Goal: Information Seeking & Learning: Learn about a topic

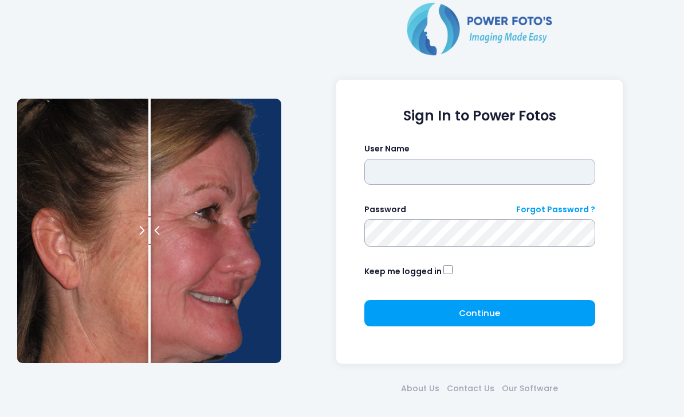
type input "*******"
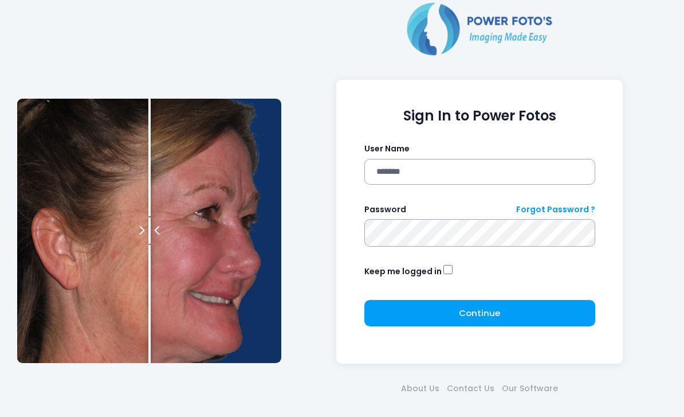
click button "submit" at bounding box center [0, 0] width 0 height 0
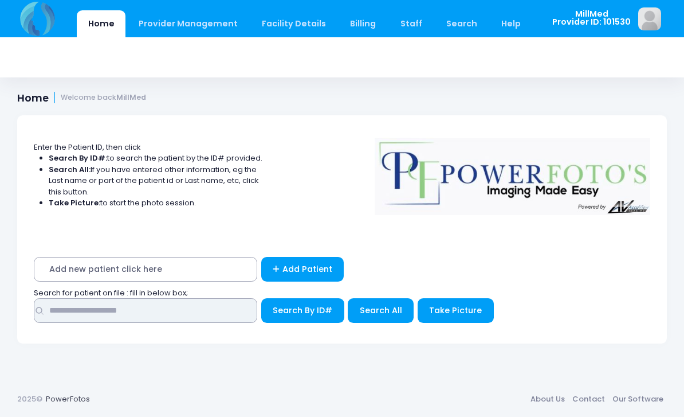
click at [217, 319] on input "text" at bounding box center [146, 310] width 224 height 25
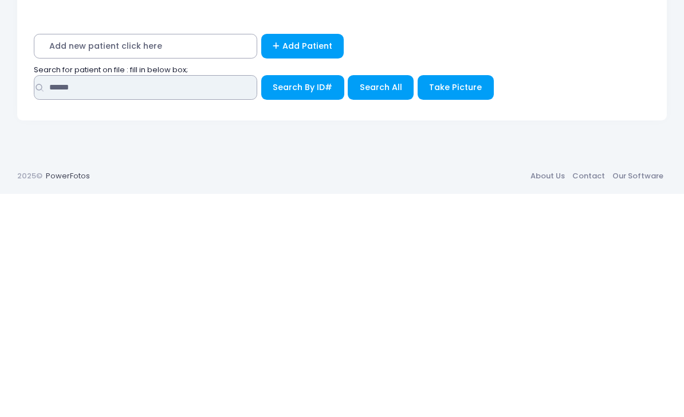
type input "******"
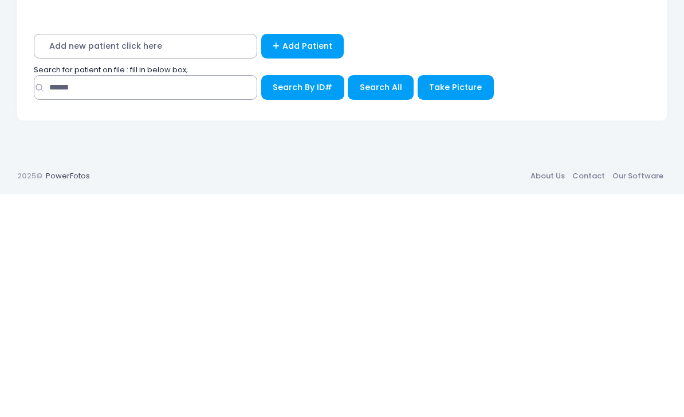
click at [369, 304] on span "Search All" at bounding box center [381, 309] width 42 height 11
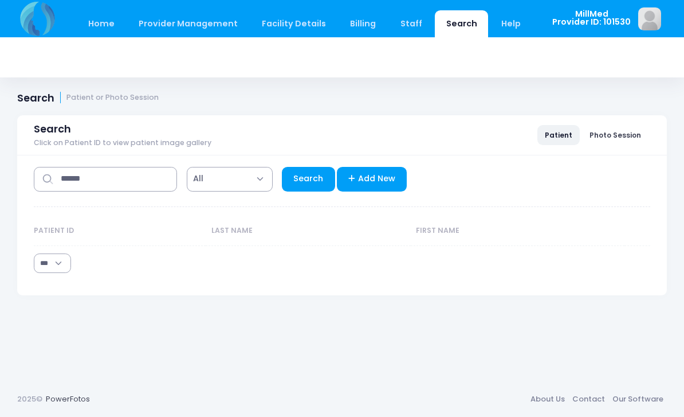
select select "***"
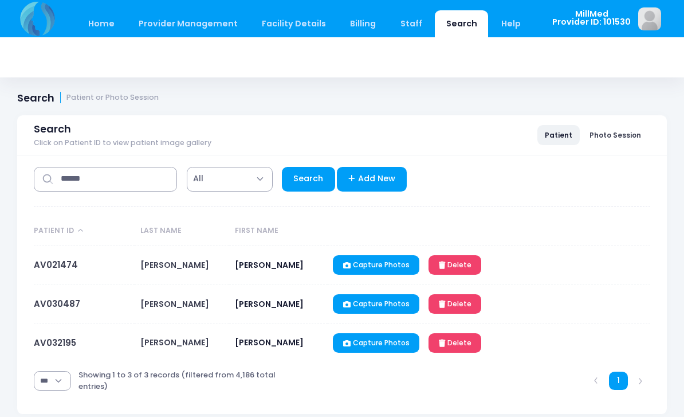
click at [53, 269] on link "AV021474" at bounding box center [56, 265] width 44 height 12
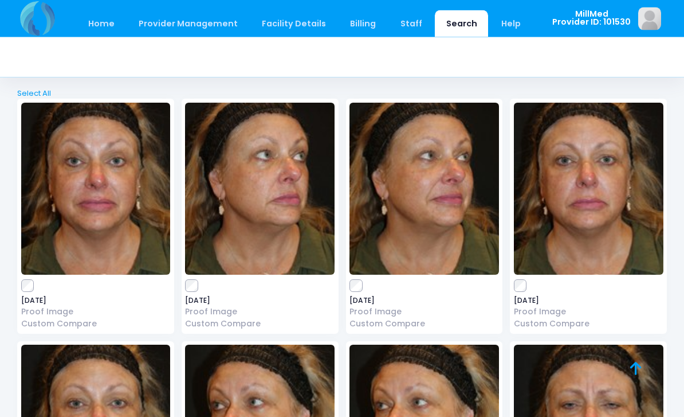
scroll to position [51, 0]
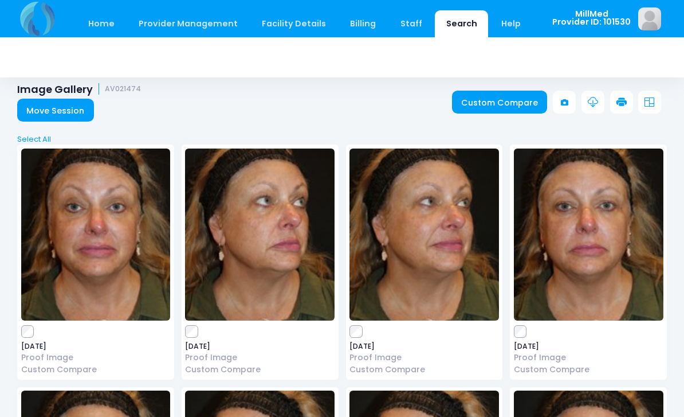
scroll to position [9, 0]
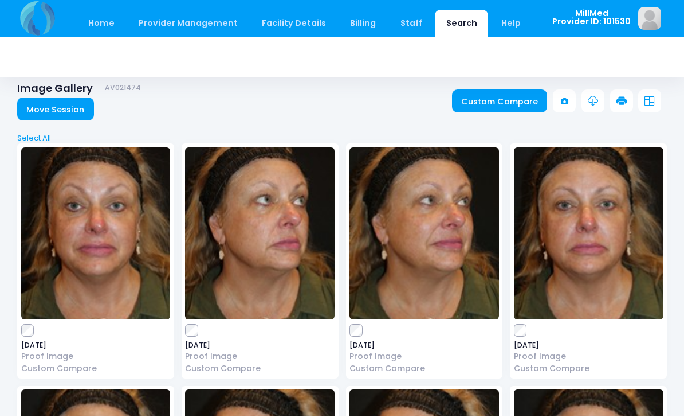
click at [430, 251] on img at bounding box center [425, 234] width 150 height 172
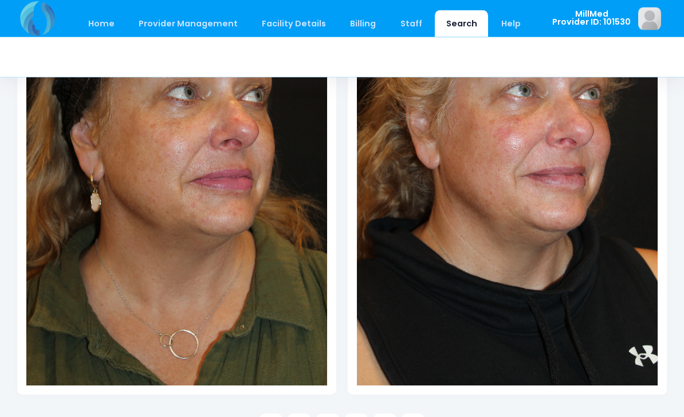
click at [306, 416] on link at bounding box center [299, 425] width 23 height 23
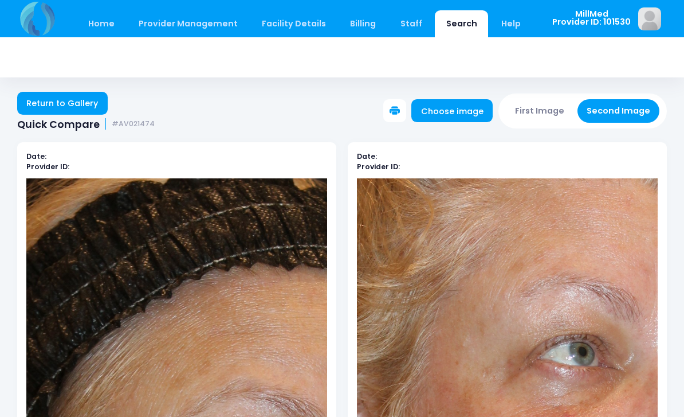
click at [44, 107] on link "Return to Gallery" at bounding box center [62, 103] width 91 height 23
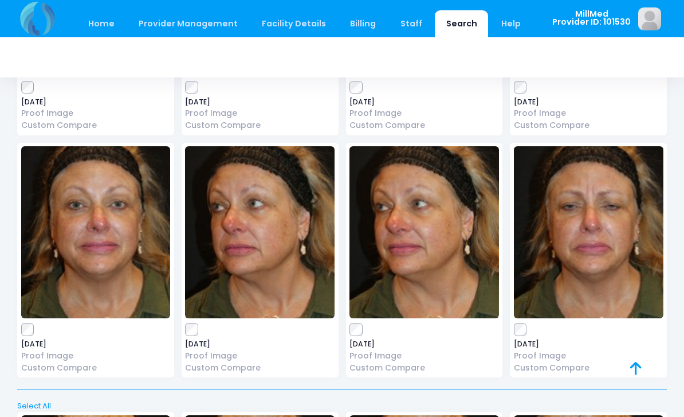
scroll to position [267, 0]
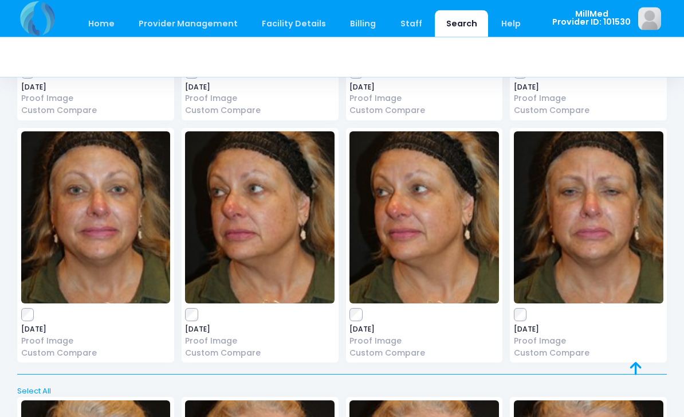
click at [405, 205] on img at bounding box center [425, 218] width 150 height 172
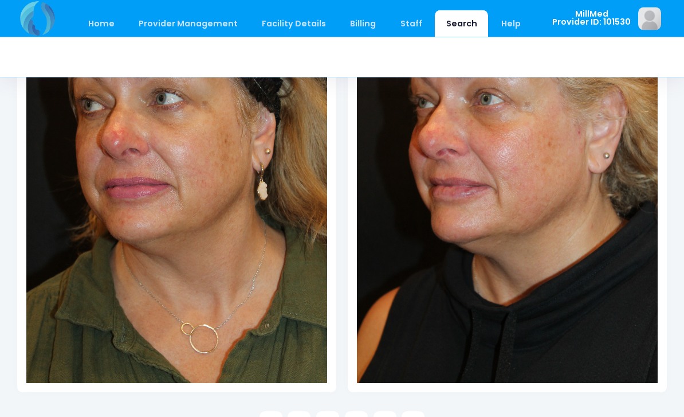
scroll to position [247, 0]
click at [295, 416] on icon at bounding box center [299, 422] width 10 height 10
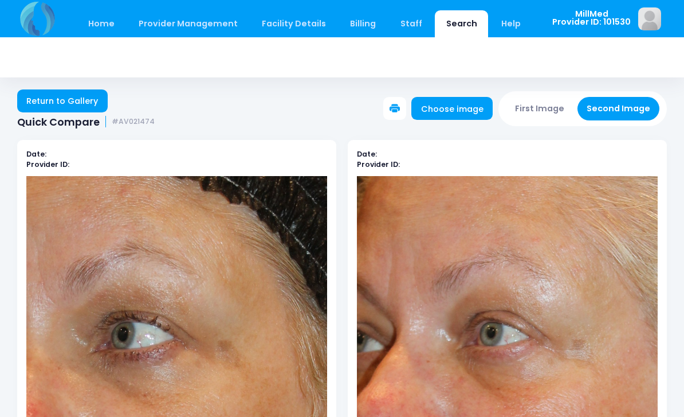
scroll to position [0, 0]
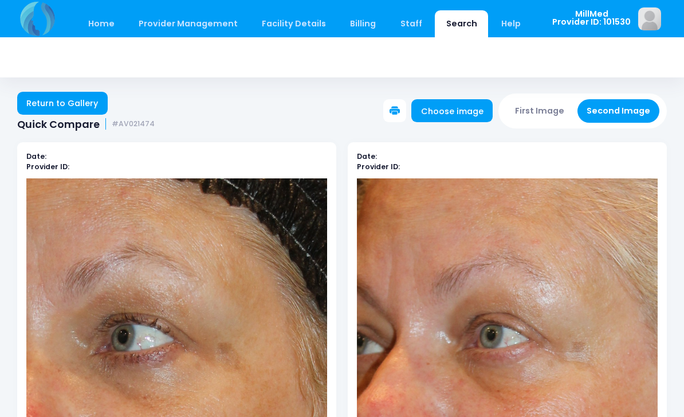
click at [68, 104] on link "Return to Gallery" at bounding box center [62, 103] width 91 height 23
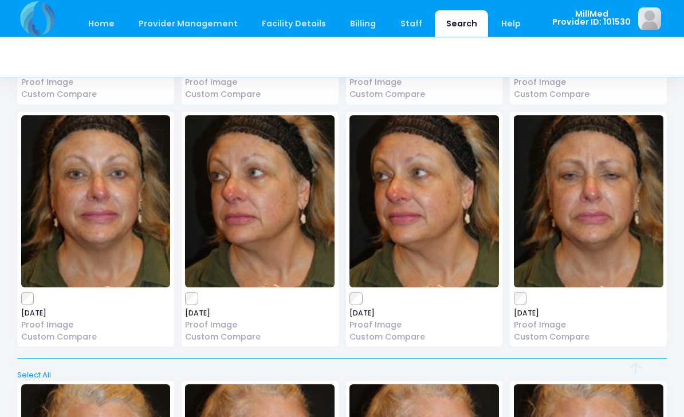
scroll to position [284, 0]
click at [589, 202] on img at bounding box center [589, 201] width 150 height 172
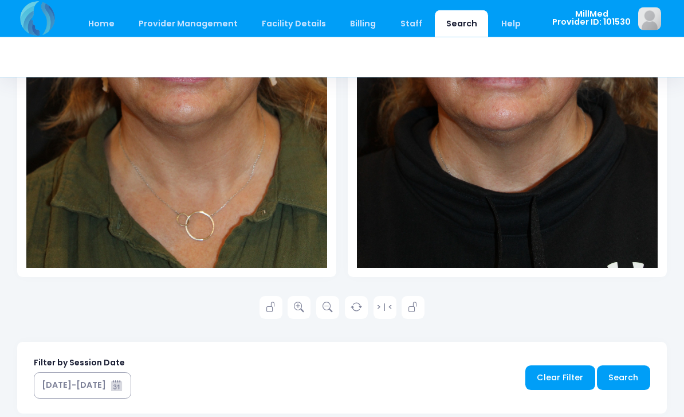
click at [304, 307] on icon at bounding box center [299, 308] width 10 height 10
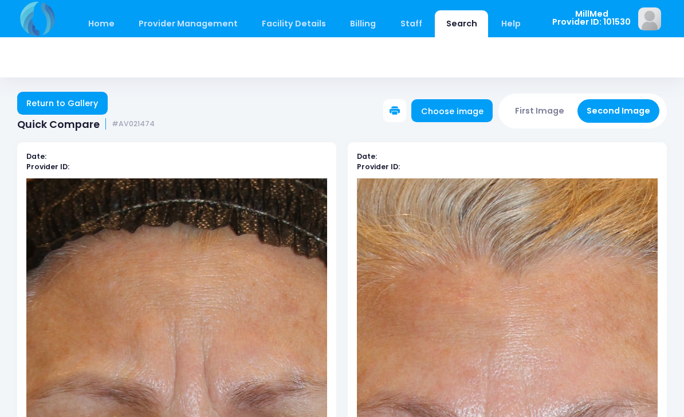
click at [57, 101] on link "Return to Gallery" at bounding box center [62, 103] width 91 height 23
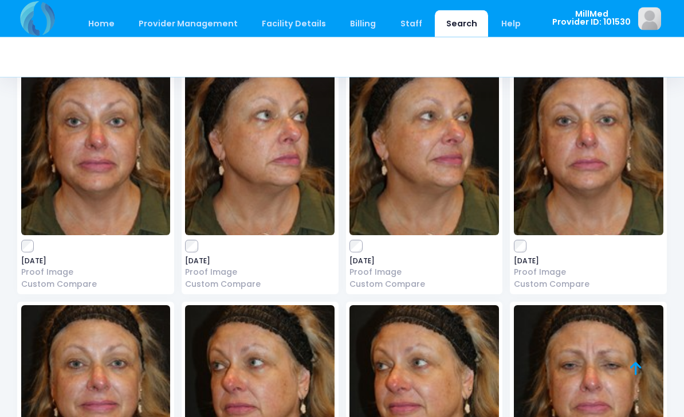
click at [598, 169] on img at bounding box center [589, 150] width 150 height 172
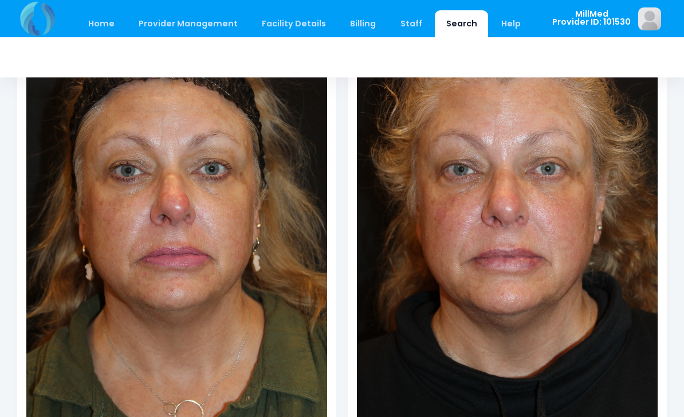
scroll to position [179, 0]
